Goal: Information Seeking & Learning: Learn about a topic

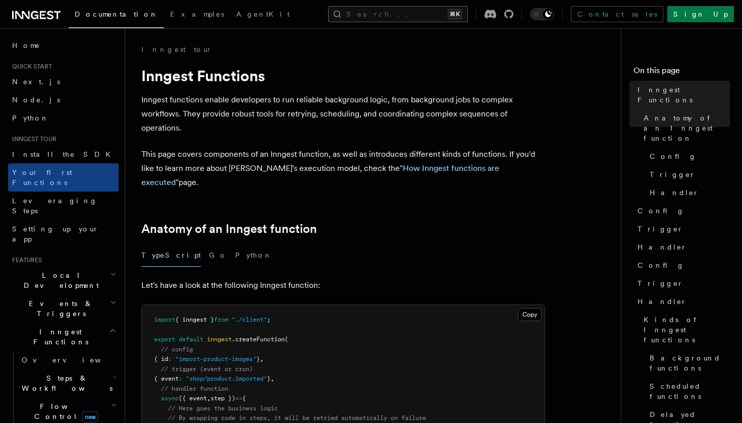
click at [364, 16] on button "Search... ⌘K" at bounding box center [398, 14] width 140 height 16
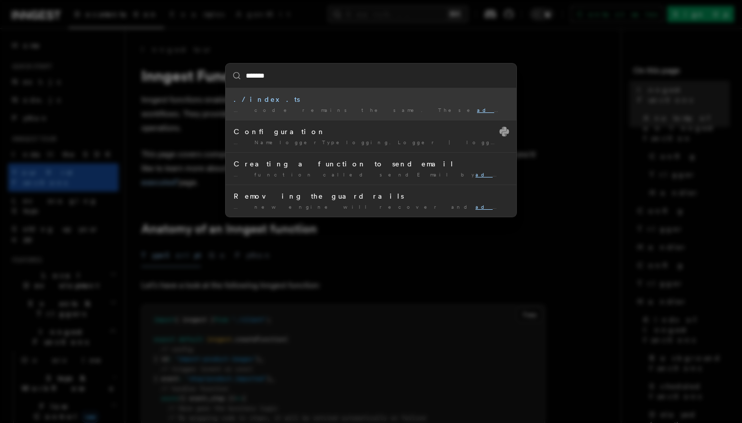
type input "********"
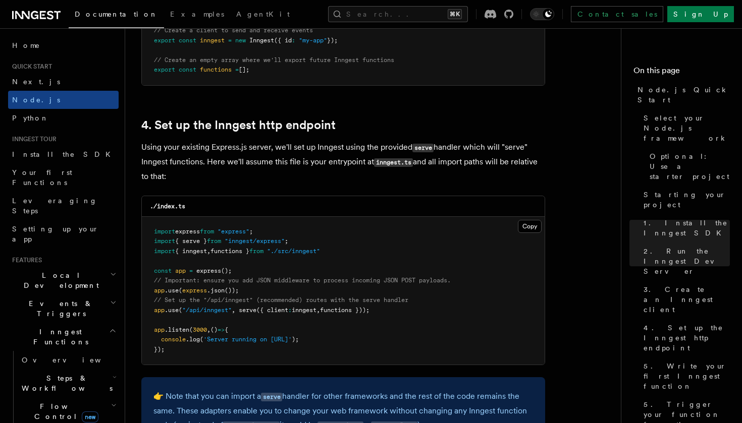
scroll to position [1455, 0]
click at [364, 18] on button "Search... ⌘K" at bounding box center [398, 14] width 140 height 16
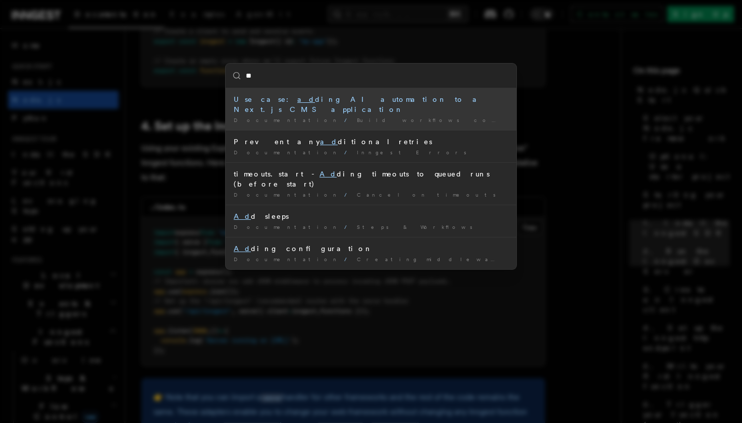
type input "*"
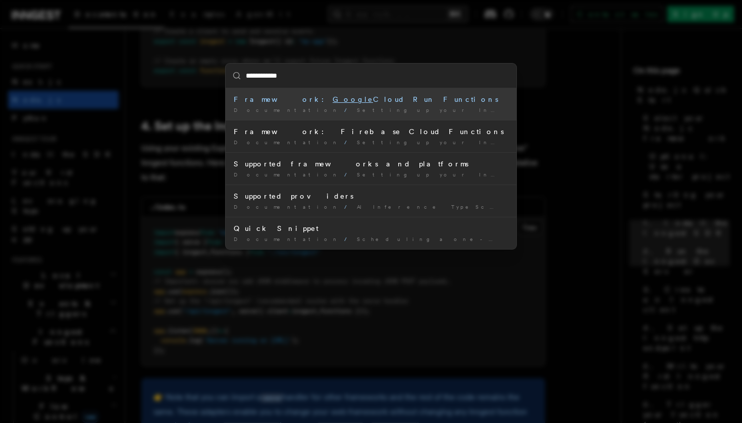
type input "**********"
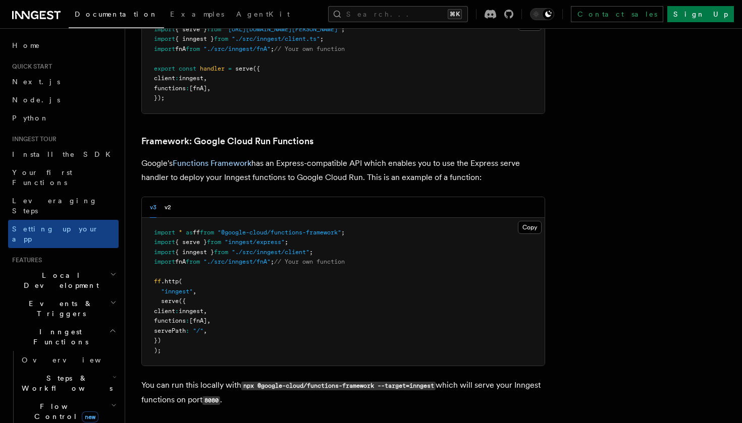
scroll to position [3999, 0]
click at [170, 198] on button "v2" at bounding box center [167, 208] width 7 height 21
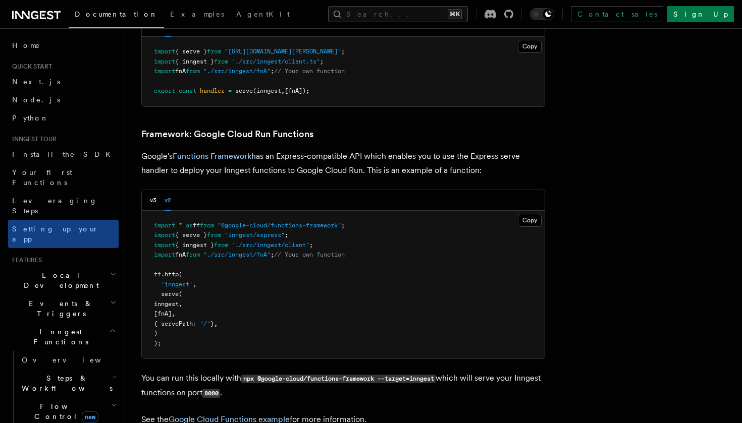
scroll to position [3923, 0]
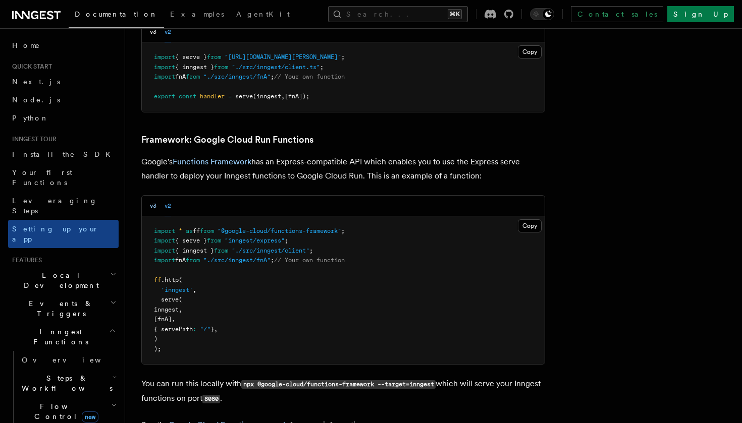
click at [151, 196] on button "v3" at bounding box center [153, 206] width 7 height 21
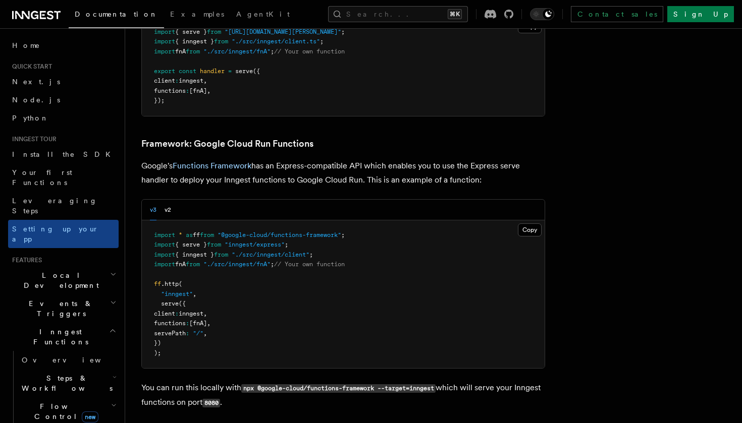
scroll to position [3999, 0]
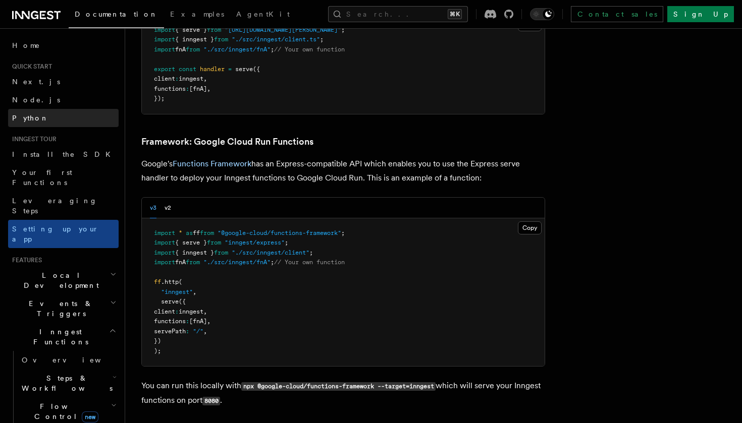
click at [52, 122] on link "Python" at bounding box center [63, 118] width 110 height 18
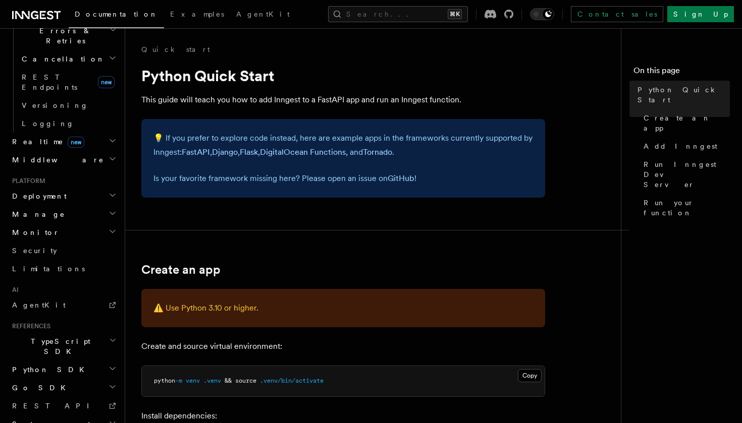
scroll to position [16, 0]
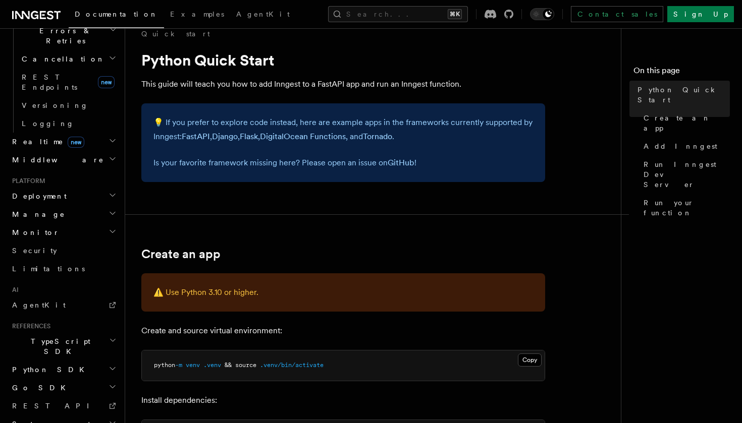
click at [75, 361] on h2 "Python SDK" at bounding box center [63, 370] width 110 height 18
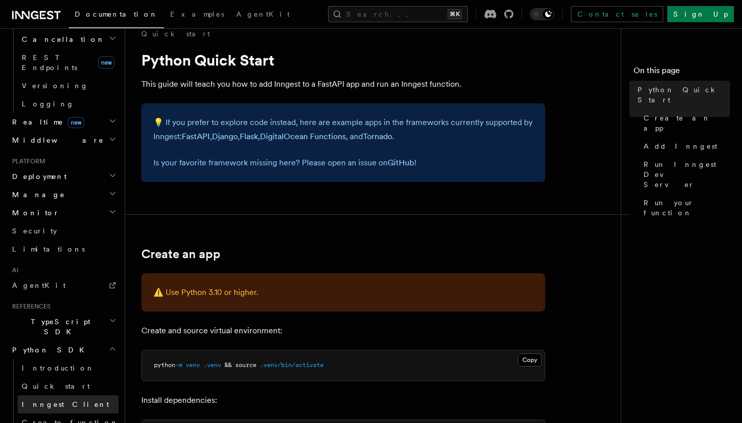
click at [73, 396] on link "Inngest Client" at bounding box center [68, 405] width 101 height 18
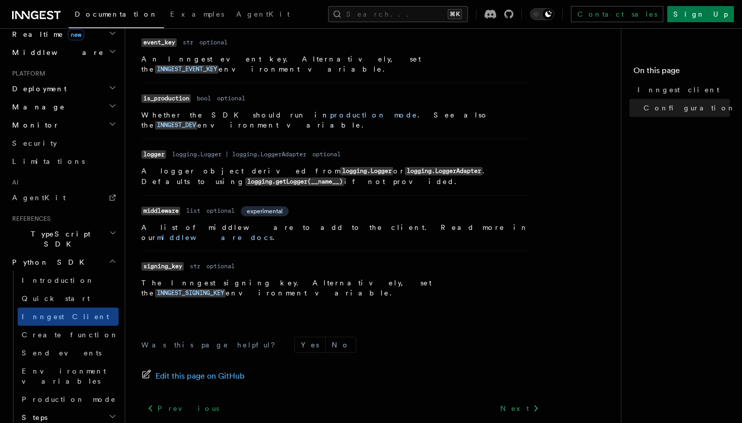
scroll to position [489, 0]
click at [364, 400] on link "Next" at bounding box center [519, 409] width 51 height 18
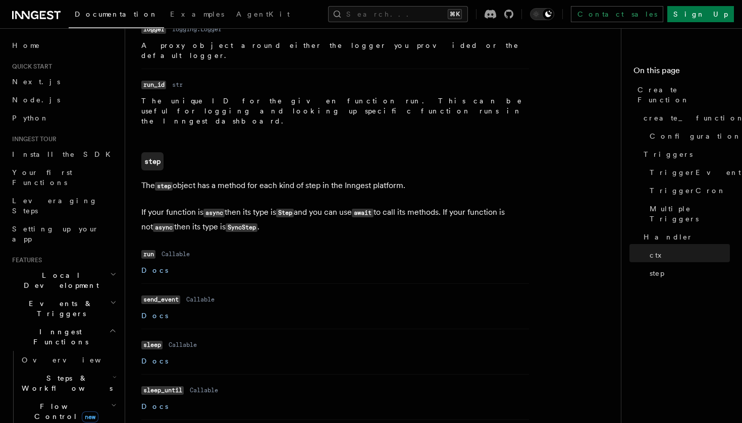
scroll to position [2418, 0]
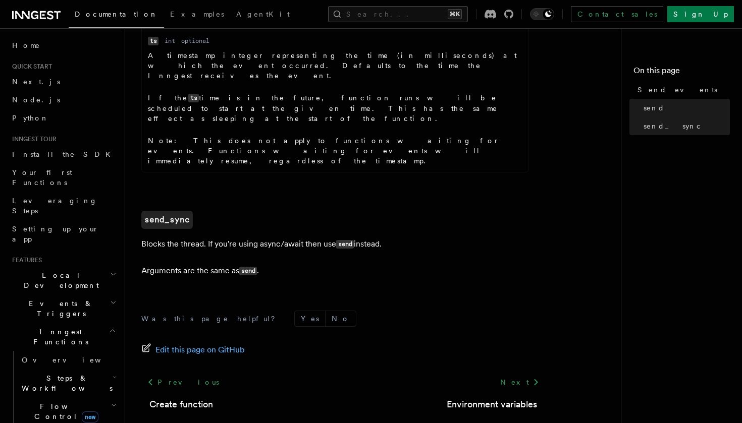
scroll to position [677, 0]
click at [530, 377] on icon at bounding box center [536, 383] width 12 height 12
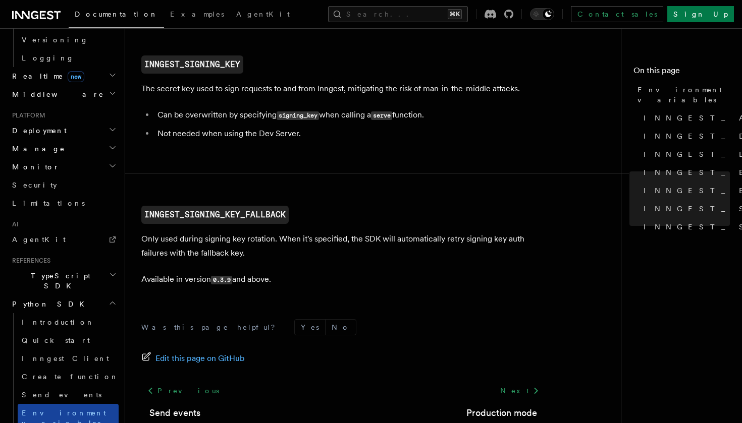
scroll to position [527, 0]
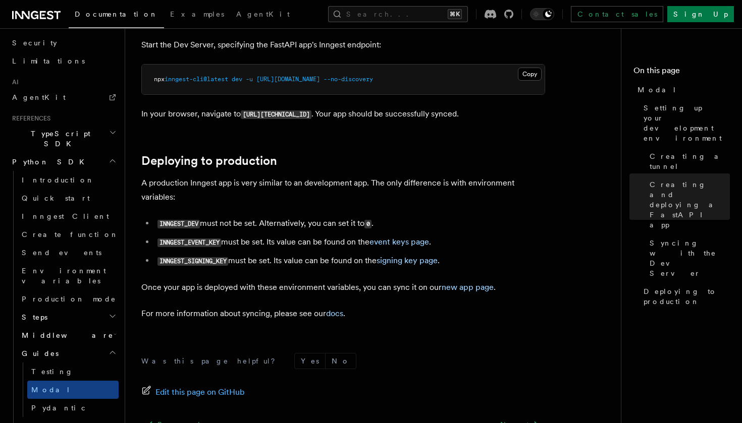
scroll to position [1351, 0]
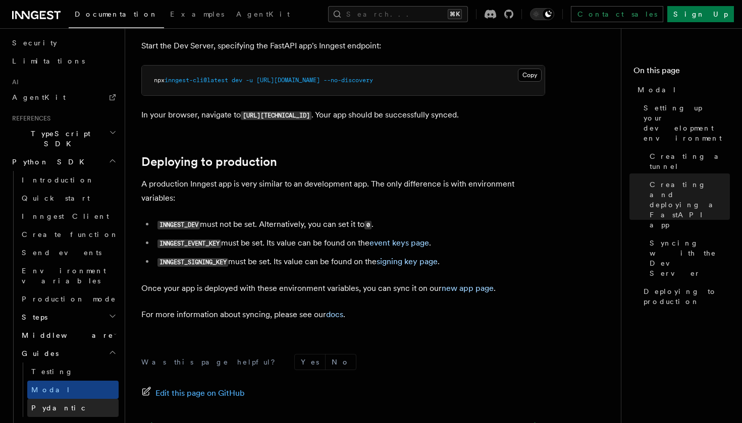
click at [75, 399] on link "Pydantic" at bounding box center [72, 408] width 91 height 18
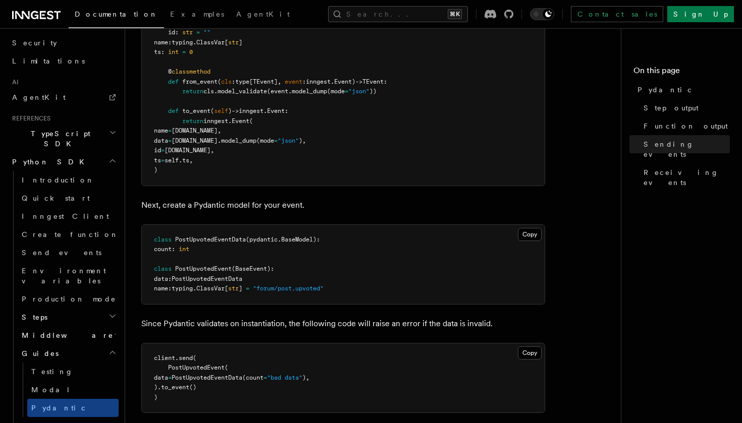
scroll to position [1177, 0]
click at [404, 15] on button "Search... ⌘K" at bounding box center [398, 14] width 140 height 16
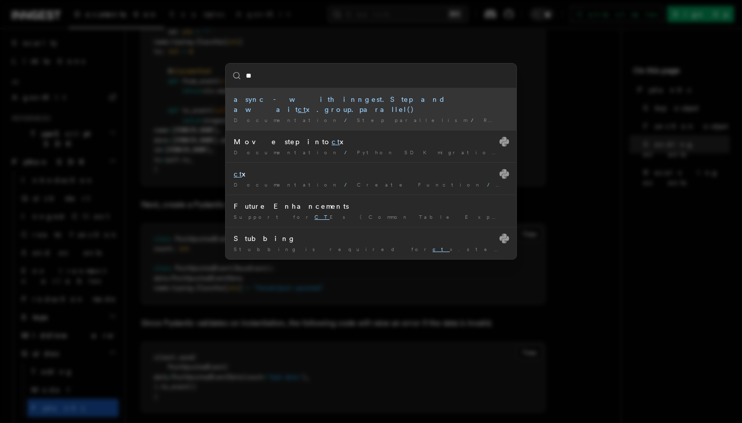
type input "*"
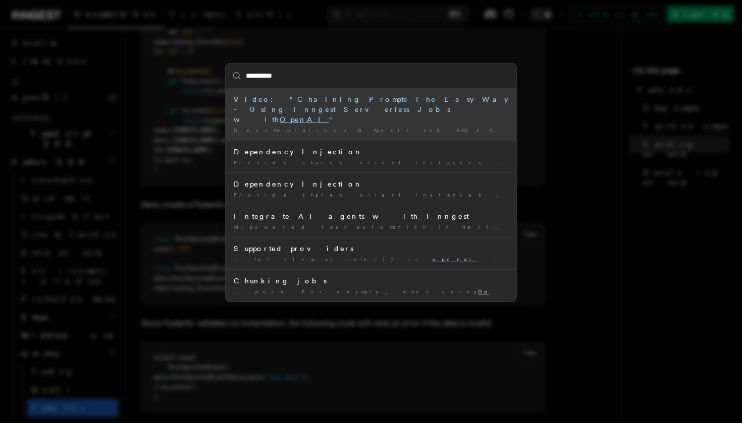
type input "*********"
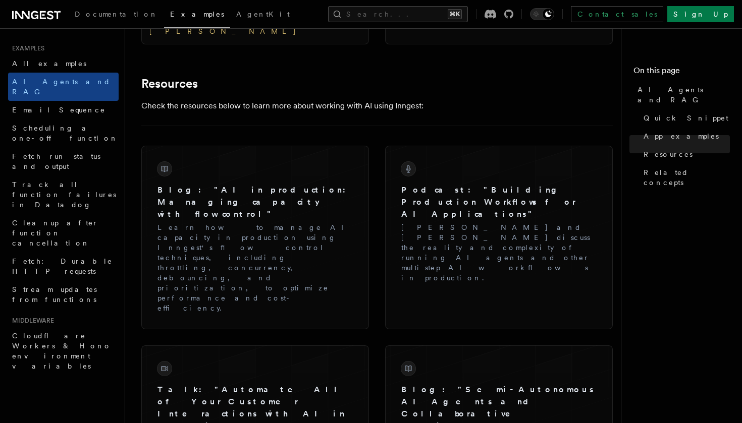
scroll to position [1376, 0]
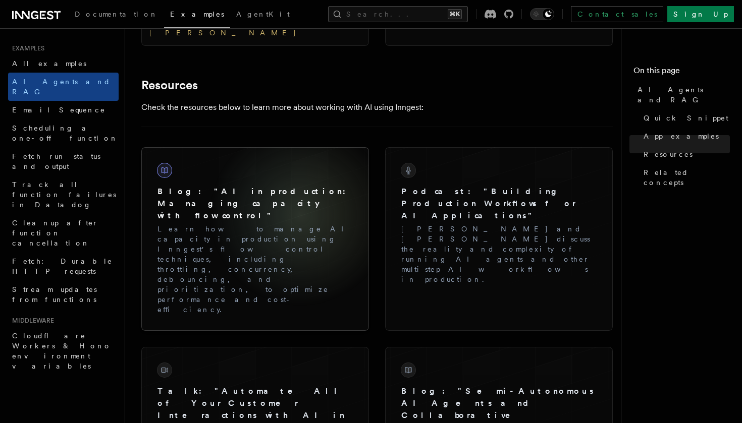
click at [300, 224] on p "Learn how to manage AI capacity in production using Inngest's flow control tech…" at bounding box center [254, 269] width 195 height 91
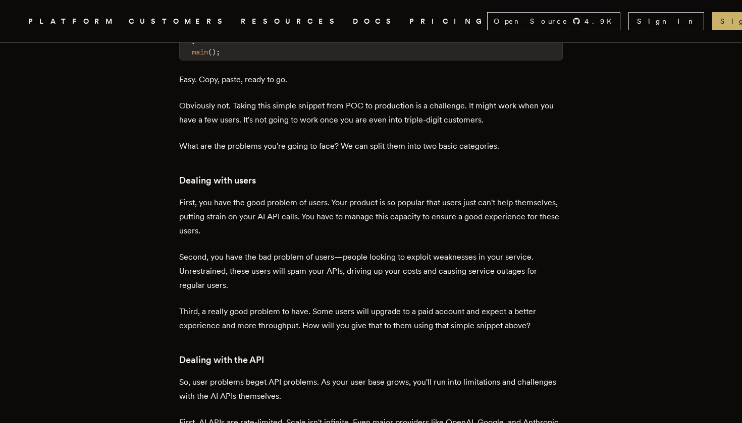
scroll to position [679, 0]
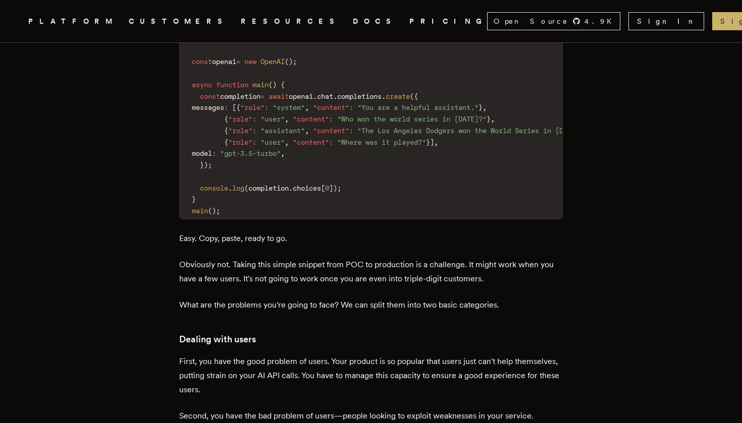
click at [353, 19] on link "DOCS" at bounding box center [375, 21] width 44 height 13
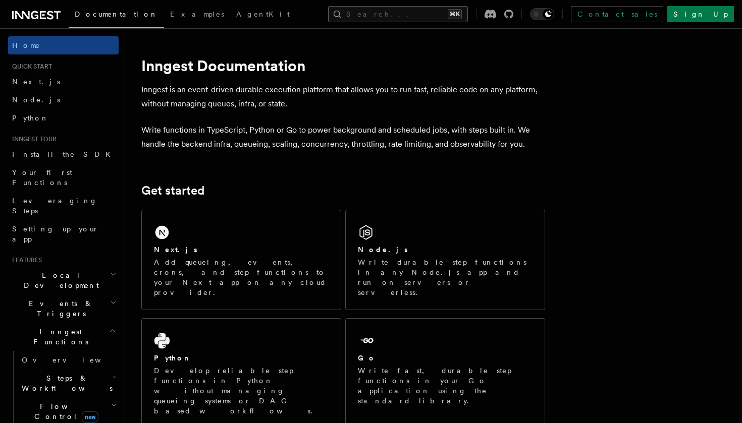
click at [445, 7] on button "Search... ⌘K" at bounding box center [398, 14] width 140 height 16
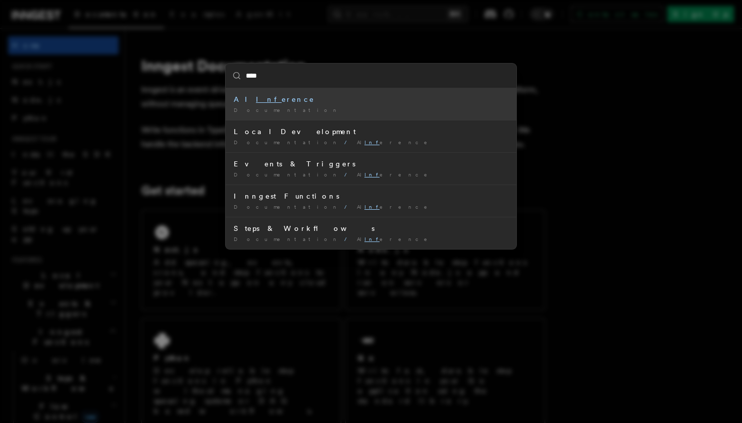
type input "*****"
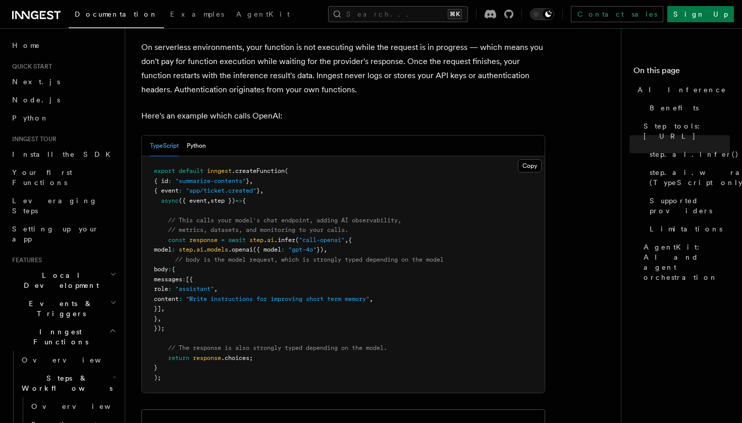
scroll to position [501, 0]
click at [201, 146] on button "Python" at bounding box center [196, 145] width 19 height 21
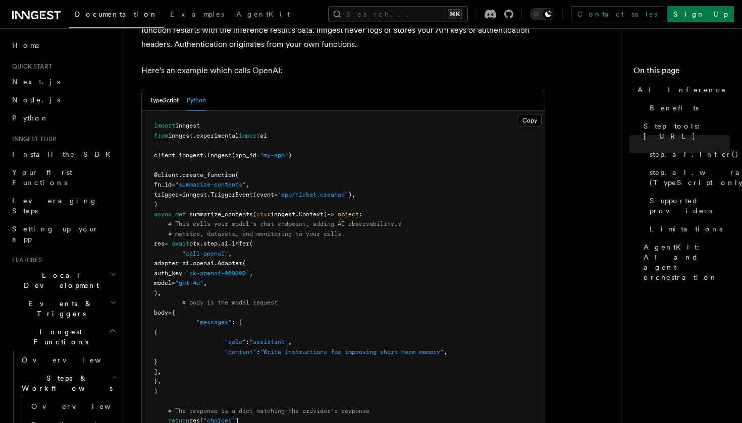
scroll to position [545, 0]
